Goal: Task Accomplishment & Management: Manage account settings

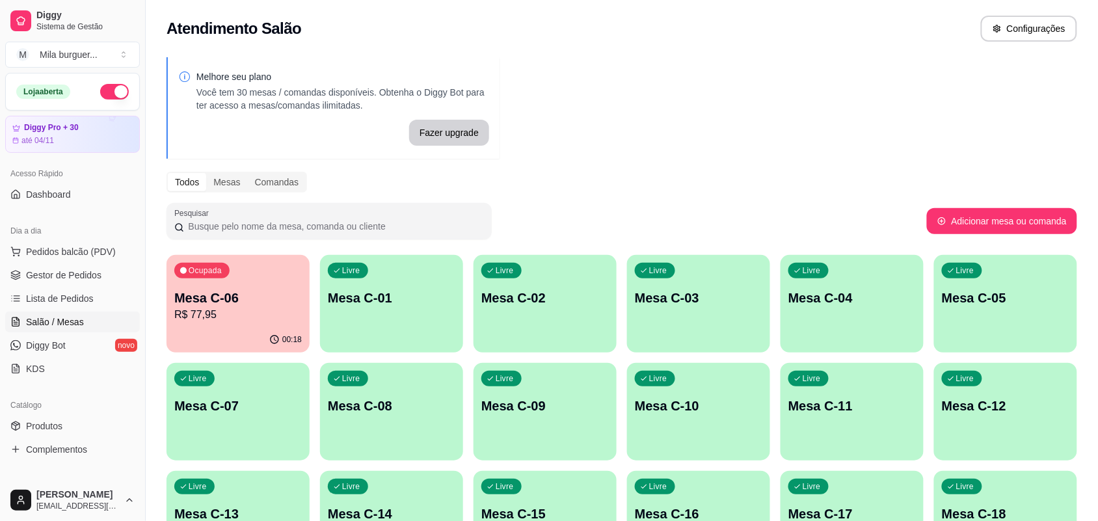
click at [286, 310] on p "R$ 77,95" at bounding box center [237, 315] width 127 height 16
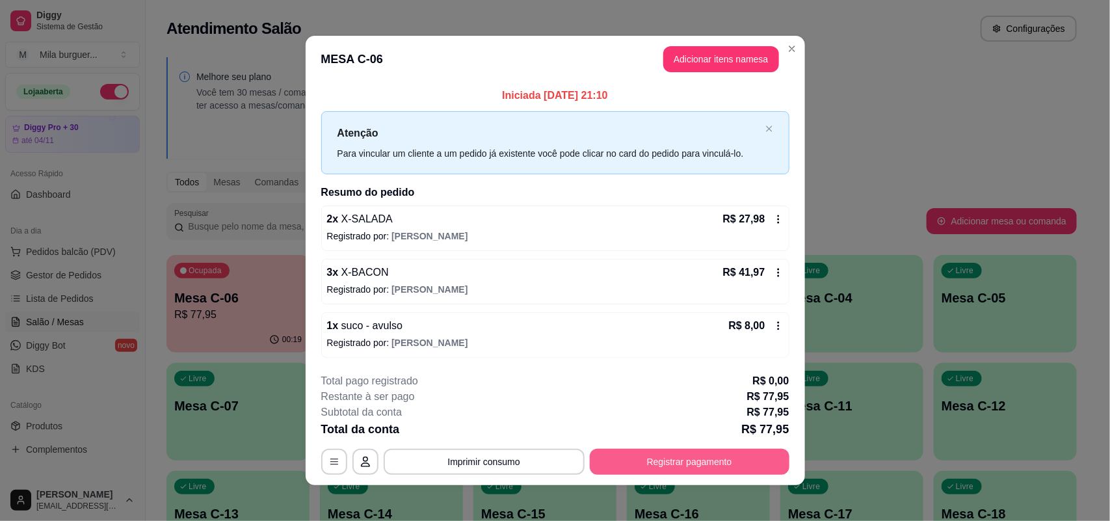
click at [719, 463] on button "Registrar pagamento" at bounding box center [690, 462] width 200 height 26
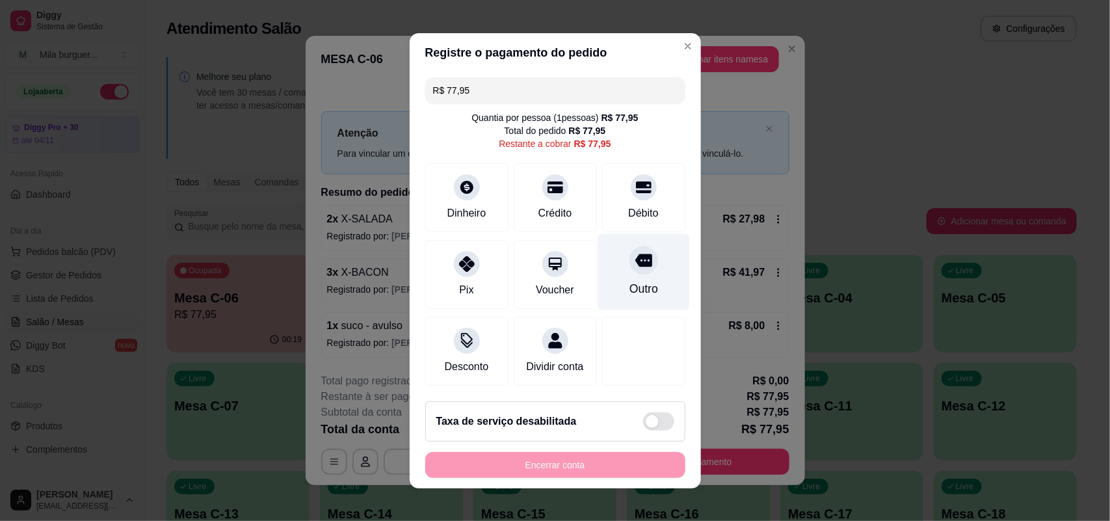
click at [629, 280] on div "Outro" at bounding box center [643, 288] width 29 height 17
type input "R$ 0,00"
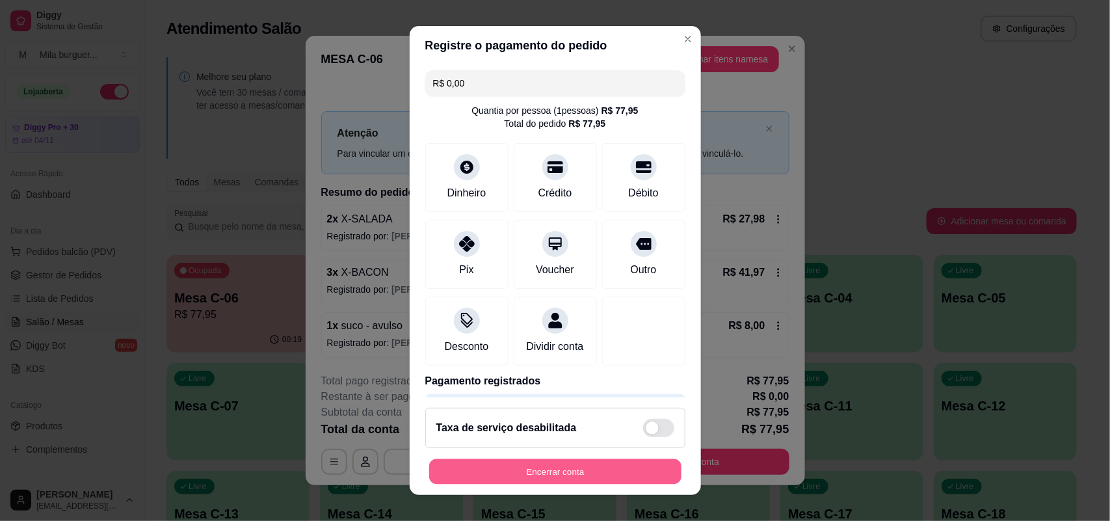
click at [606, 467] on button "Encerrar conta" at bounding box center [555, 471] width 252 height 25
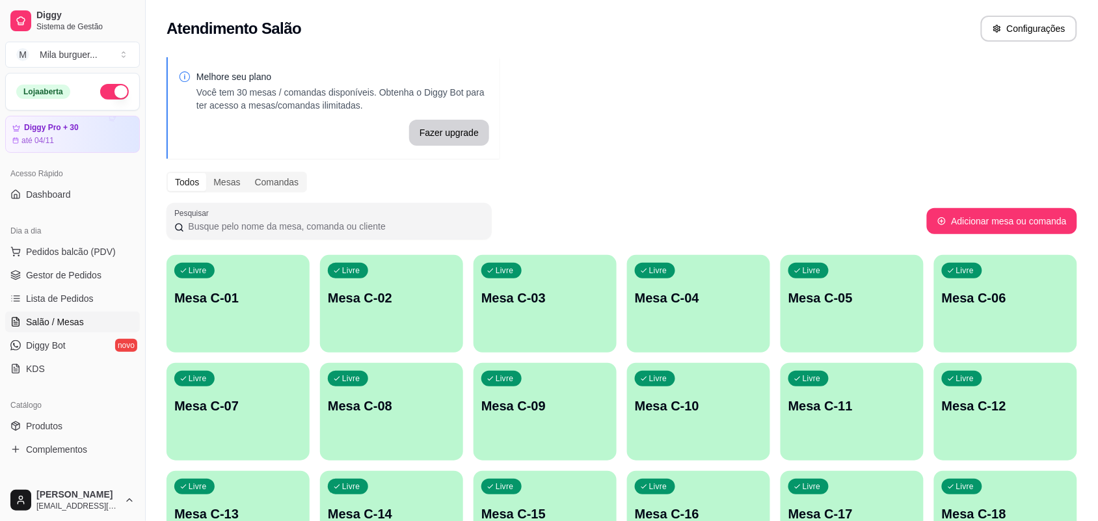
drag, startPoint x: 50, startPoint y: 75, endPoint x: 879, endPoint y: 96, distance: 828.8
click at [0, 122] on div "Loja aberta Diggy Pro + 30 até 04/11" at bounding box center [72, 113] width 145 height 80
click at [101, 92] on button "button" at bounding box center [114, 92] width 29 height 16
click at [75, 265] on link "Gestor de Pedidos" at bounding box center [72, 275] width 135 height 21
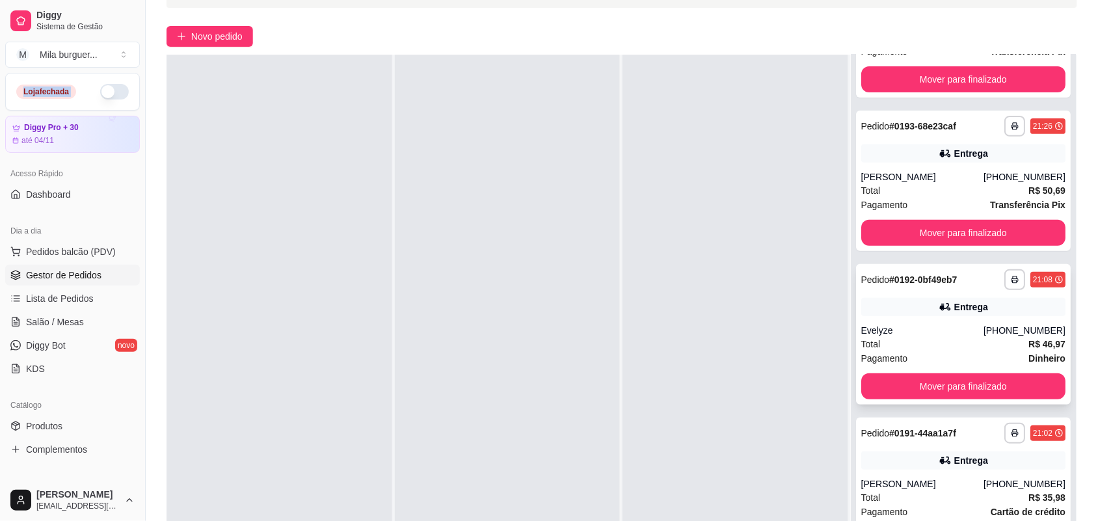
scroll to position [198, 0]
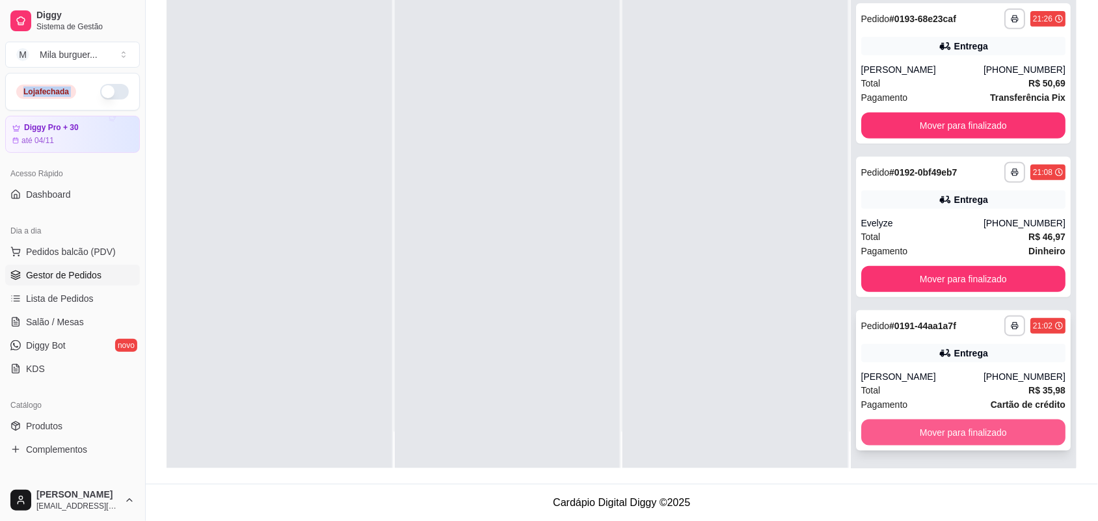
click at [935, 430] on button "Mover para finalizado" at bounding box center [963, 432] width 205 height 26
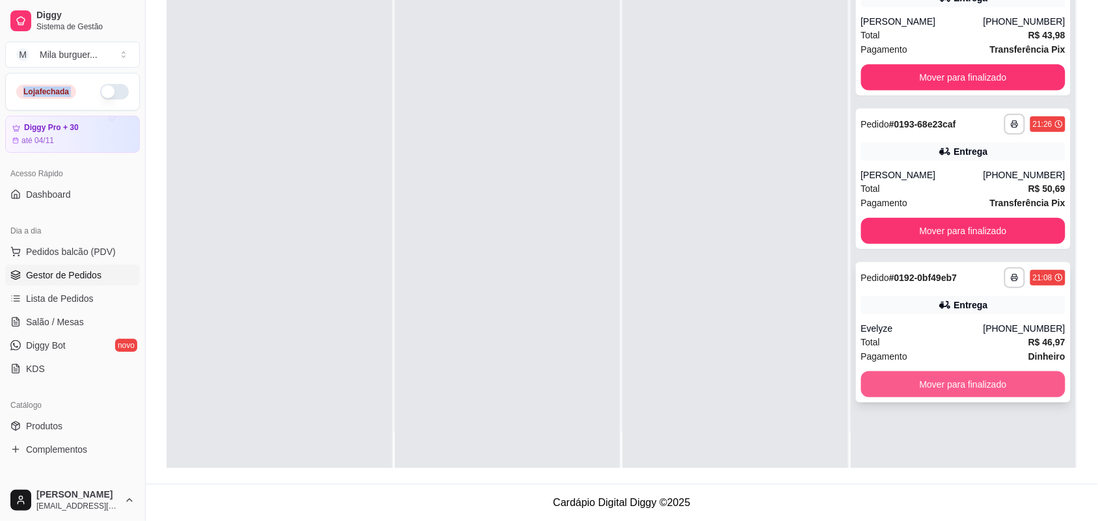
click at [935, 388] on button "Mover para finalizado" at bounding box center [963, 384] width 205 height 26
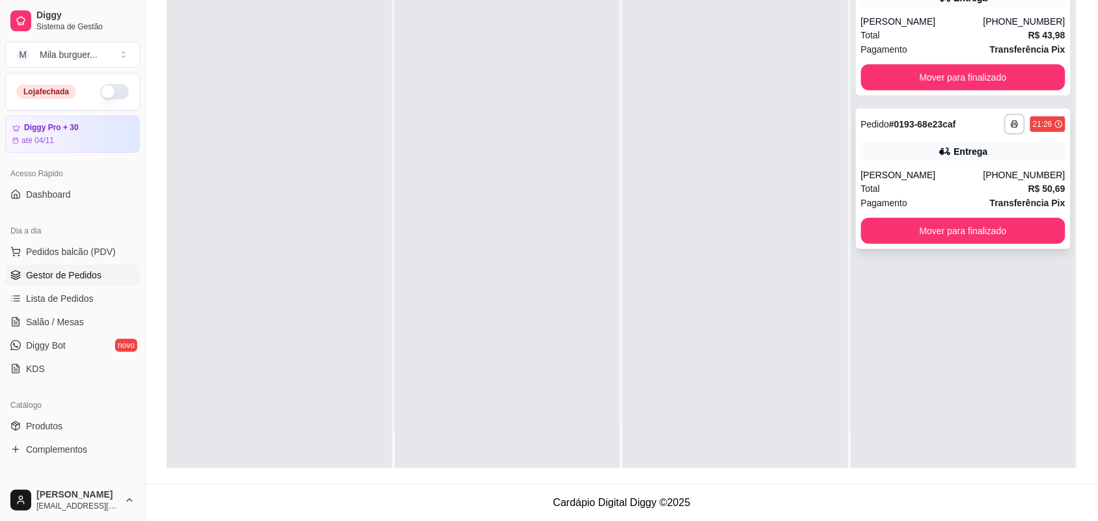
click at [931, 248] on div "**********" at bounding box center [963, 179] width 215 height 140
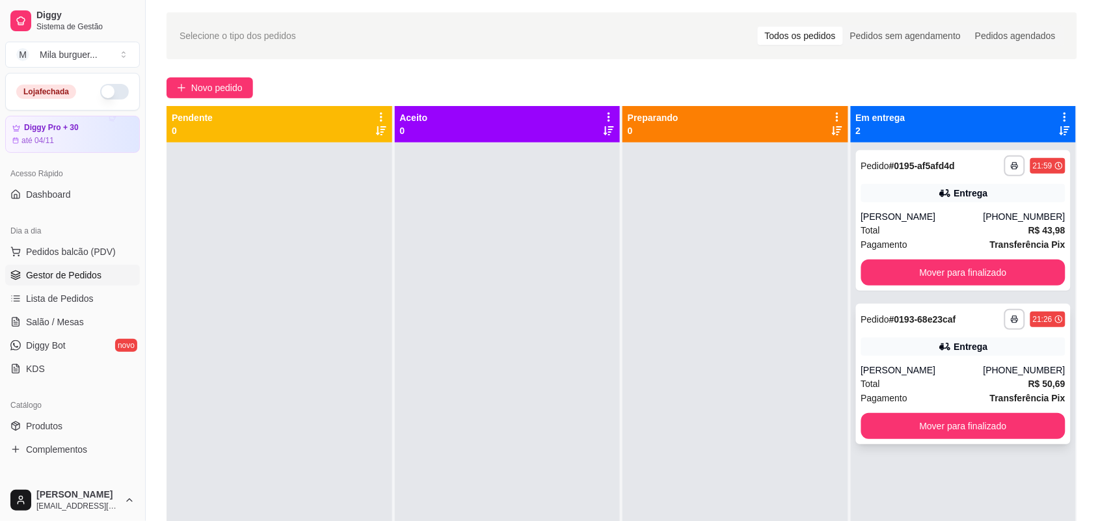
scroll to position [36, 0]
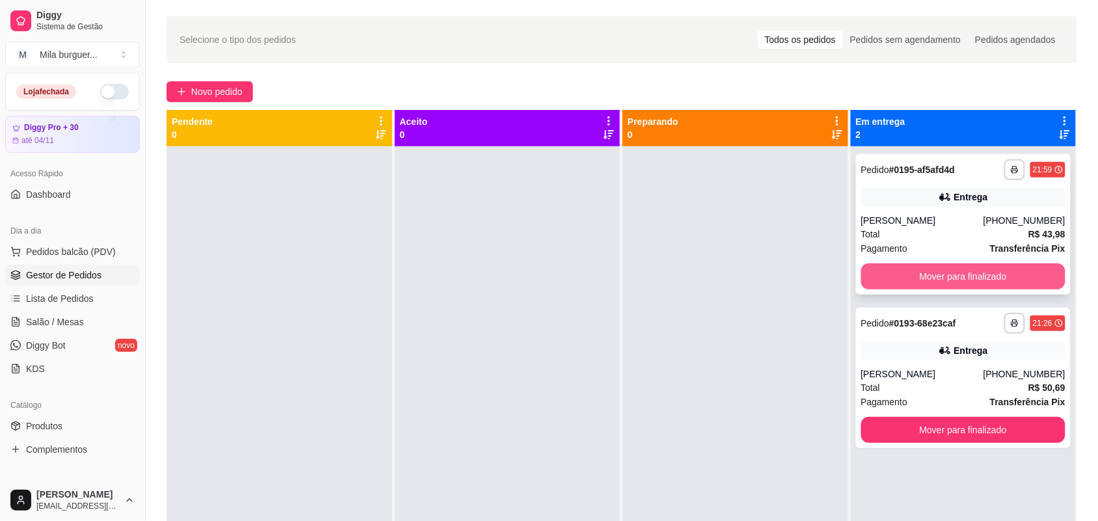
click at [948, 274] on button "Mover para finalizado" at bounding box center [963, 276] width 205 height 26
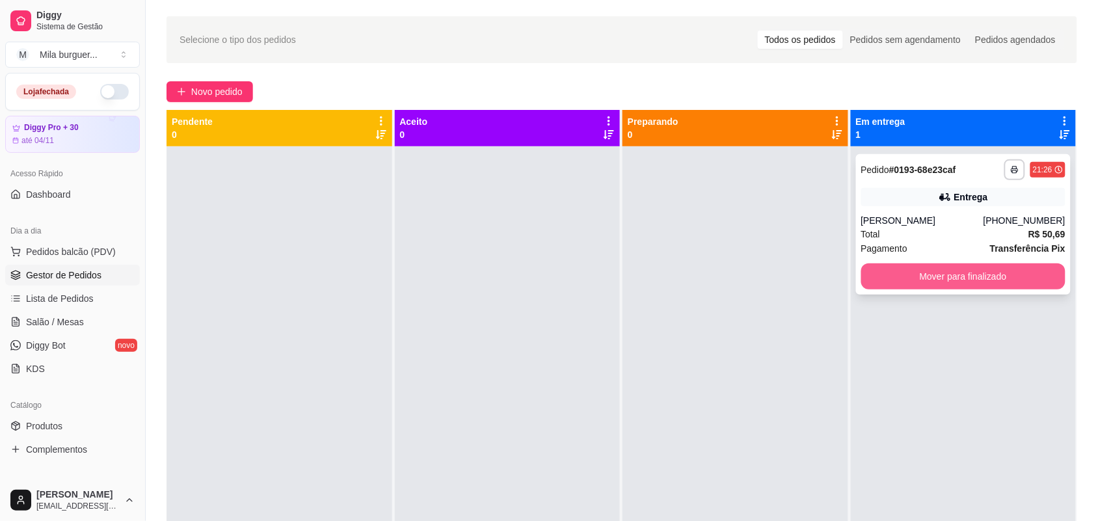
click at [959, 282] on button "Mover para finalizado" at bounding box center [963, 276] width 205 height 26
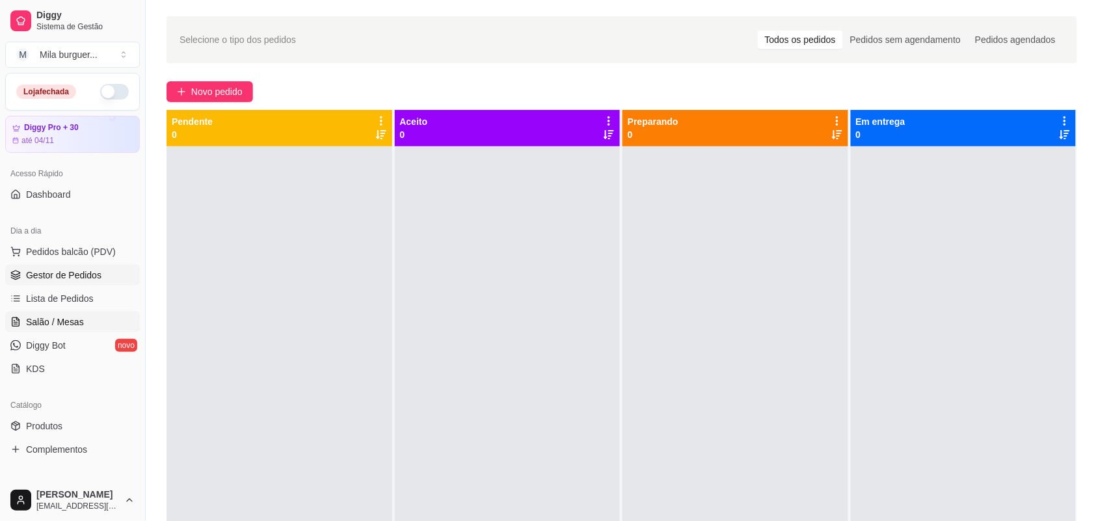
click at [69, 317] on span "Salão / Mesas" at bounding box center [55, 321] width 58 height 13
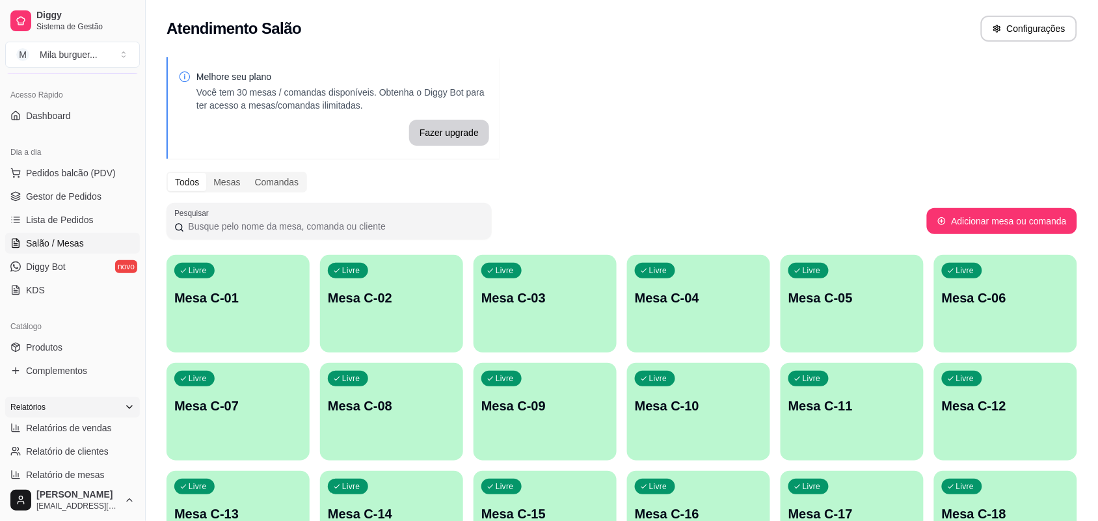
scroll to position [163, 0]
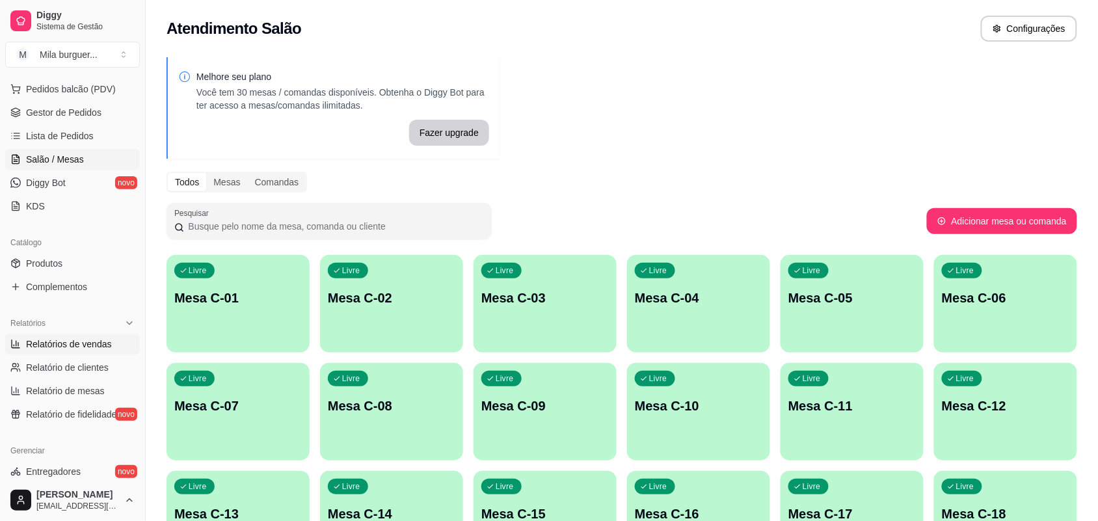
click at [54, 336] on link "Relatórios de vendas" at bounding box center [72, 344] width 135 height 21
select select "ALL"
select select "0"
